Goal: Task Accomplishment & Management: Complete application form

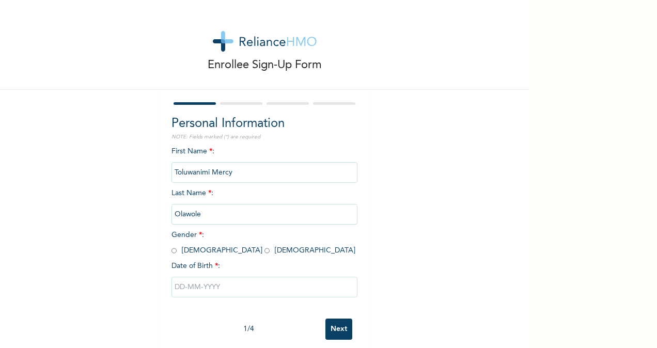
click at [201, 252] on span "Gender * : [DEMOGRAPHIC_DATA] [DEMOGRAPHIC_DATA]" at bounding box center [263, 242] width 184 height 23
click at [264, 249] on input "radio" at bounding box center [266, 251] width 5 height 10
radio input "true"
click at [194, 296] on input "text" at bounding box center [264, 287] width 186 height 21
select select "8"
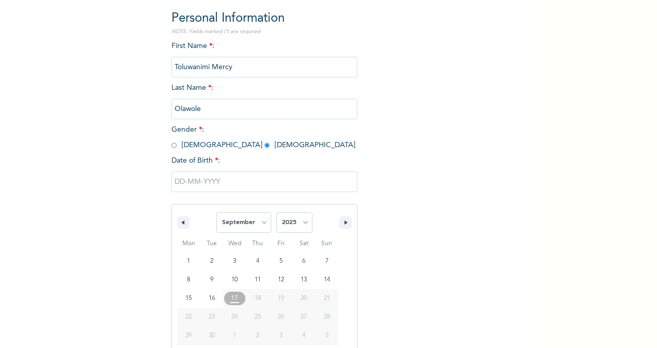
scroll to position [122, 0]
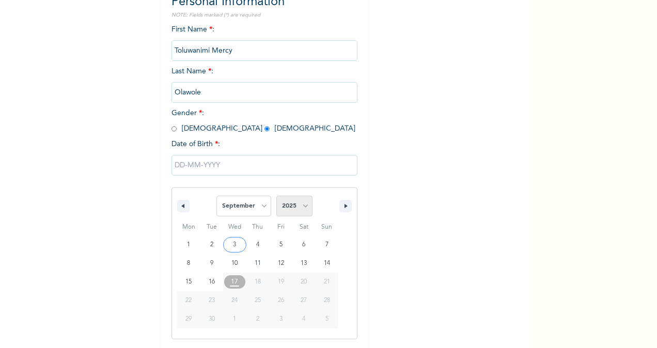
click at [281, 208] on select "2025 2024 2023 2022 2021 2020 2019 2018 2017 2016 2015 2014 2013 2012 2011 2010…" at bounding box center [294, 206] width 36 height 21
select select "1998"
click at [276, 197] on select "2025 2024 2023 2022 2021 2020 2019 2018 2017 2016 2015 2014 2013 2012 2011 2010…" at bounding box center [294, 206] width 36 height 21
click at [238, 207] on select "January February March April May June July August September October November De…" at bounding box center [243, 206] width 55 height 21
select select "6"
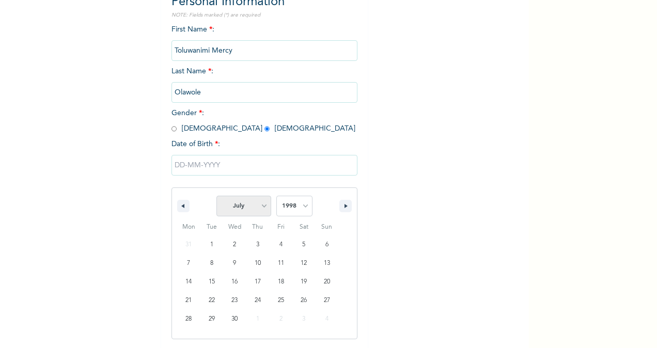
click at [216, 197] on select "January February March April May June July August September October November De…" at bounding box center [243, 206] width 55 height 21
type input "[DATE]"
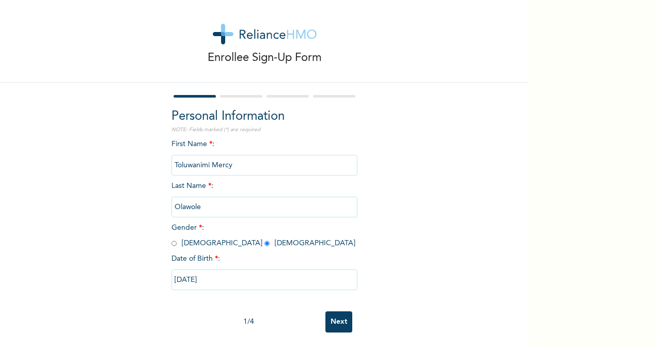
scroll to position [17, 0]
click at [340, 314] on input "Next" at bounding box center [338, 321] width 27 height 21
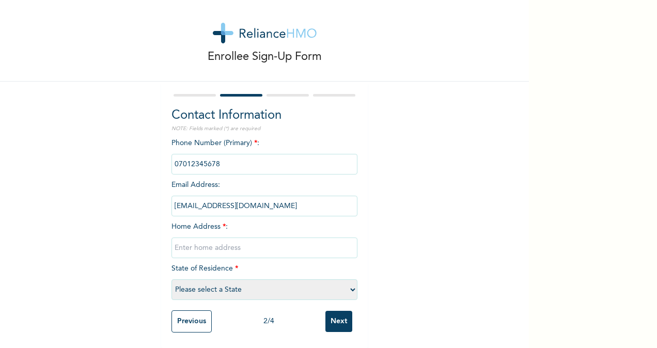
drag, startPoint x: 242, startPoint y: 156, endPoint x: 151, endPoint y: 155, distance: 90.9
click at [151, 155] on div "Enrollee Sign-Up Form Contact Information NOTE: Fields marked (*) are required …" at bounding box center [264, 170] width 529 height 356
click at [248, 158] on input "phone" at bounding box center [264, 164] width 186 height 21
click at [236, 158] on input "phone" at bounding box center [264, 164] width 186 height 21
click at [208, 154] on input "phone" at bounding box center [264, 164] width 186 height 21
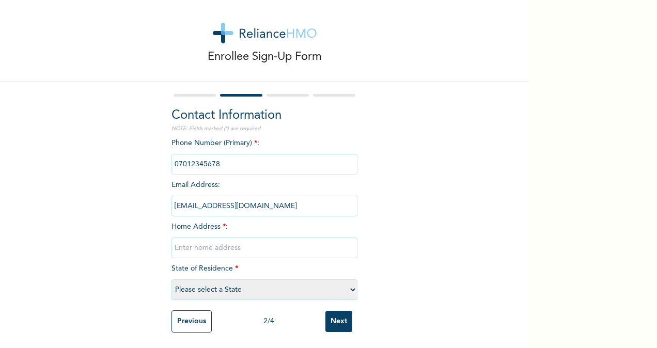
click at [208, 154] on input "phone" at bounding box center [264, 164] width 186 height 21
click at [215, 245] on input "text" at bounding box center [264, 248] width 186 height 21
type input "23 soroye,sowemimo, [GEOGRAPHIC_DATA]."
click at [238, 283] on select "Please select a State [PERSON_NAME] (FCT) [PERSON_NAME] Ibom [GEOGRAPHIC_DATA] …" at bounding box center [264, 289] width 186 height 21
select select "25"
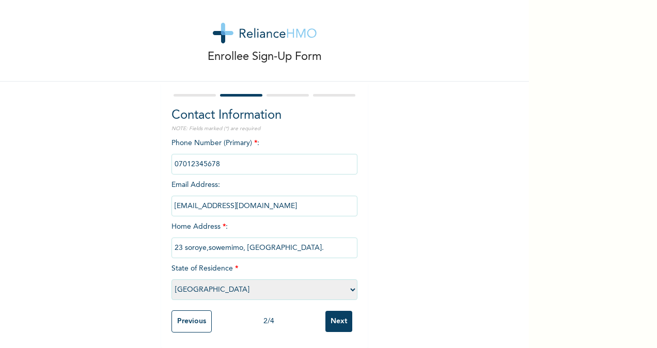
click at [171, 279] on select "Please select a State [PERSON_NAME] (FCT) [PERSON_NAME] Ibom [GEOGRAPHIC_DATA] …" at bounding box center [264, 289] width 186 height 21
click at [325, 311] on input "Next" at bounding box center [338, 321] width 27 height 21
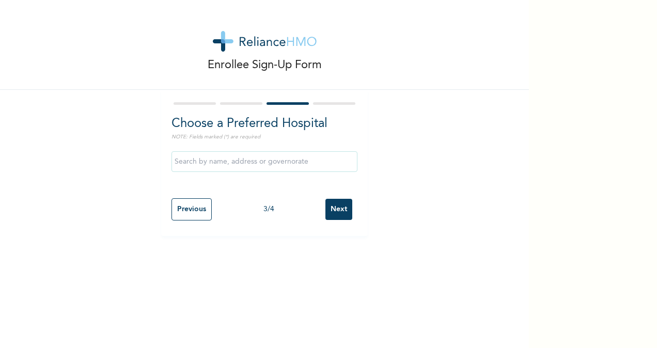
scroll to position [0, 0]
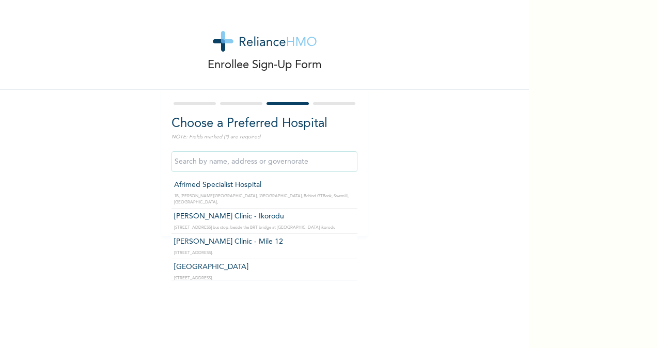
click at [293, 159] on input "text" at bounding box center [264, 161] width 186 height 21
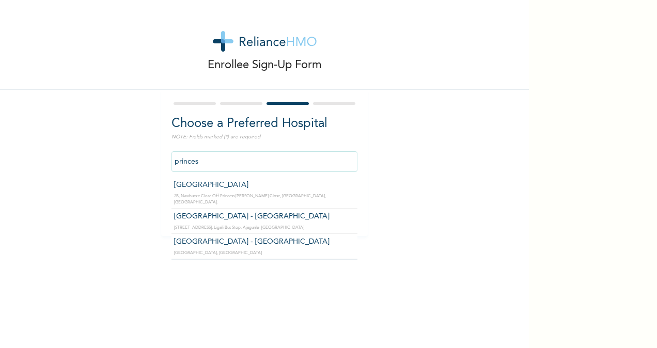
type input "princes"
